Goal: Task Accomplishment & Management: Manage account settings

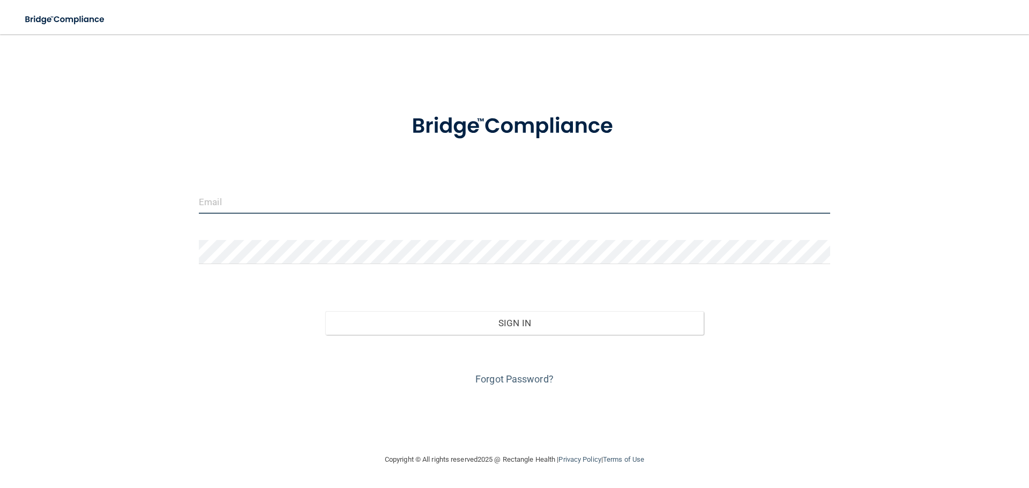
type input "[EMAIL_ADDRESS][DOMAIN_NAME]"
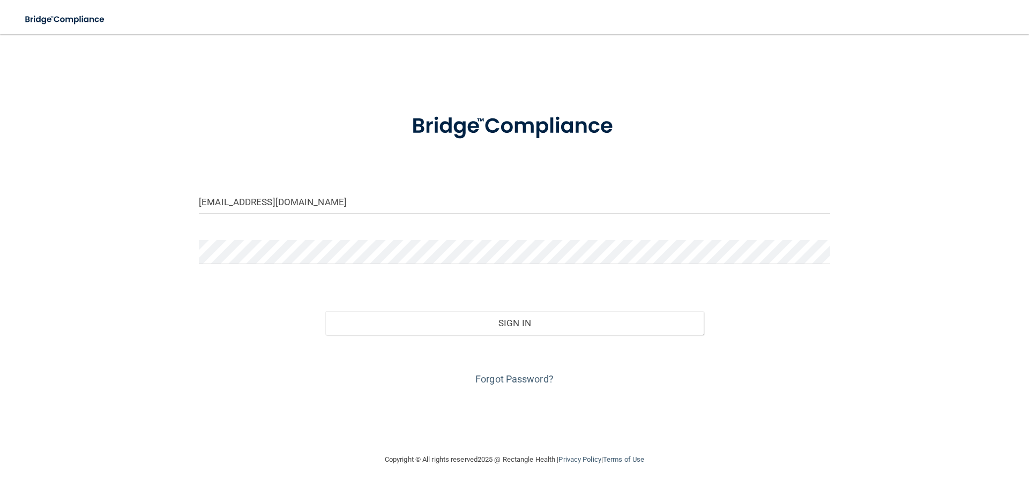
click at [357, 306] on div "Sign In" at bounding box center [515, 312] width 648 height 45
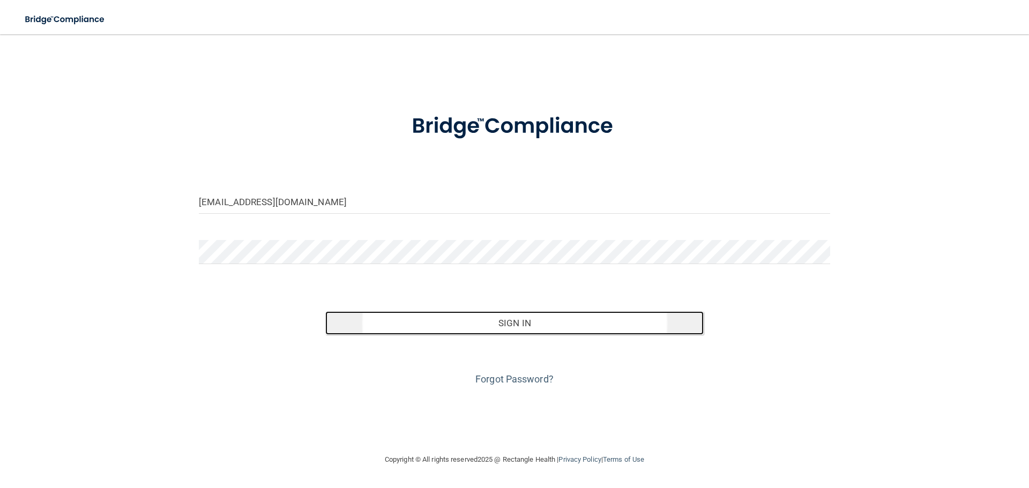
click at [358, 325] on button "Sign In" at bounding box center [514, 323] width 379 height 24
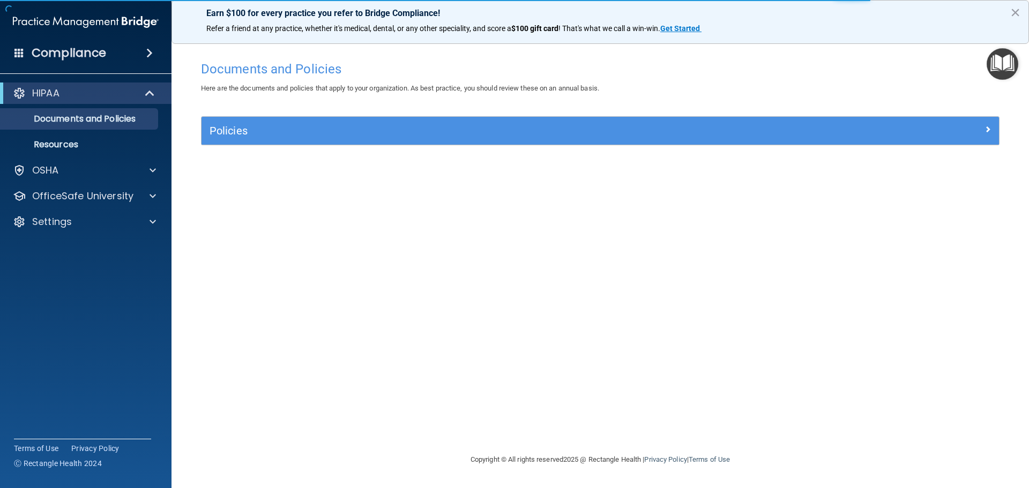
click at [147, 57] on span at bounding box center [149, 53] width 6 height 13
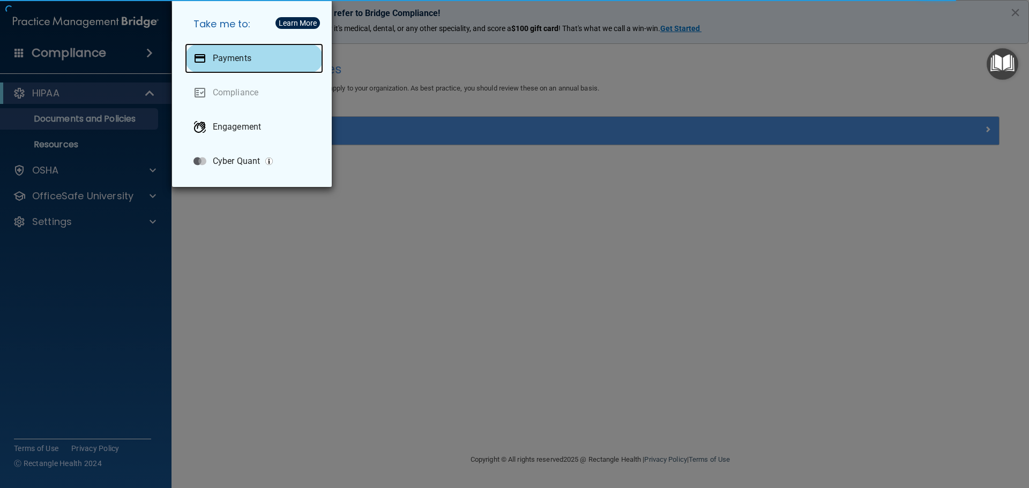
click at [239, 51] on div "Payments" at bounding box center [254, 58] width 138 height 30
